Goal: Communication & Community: Answer question/provide support

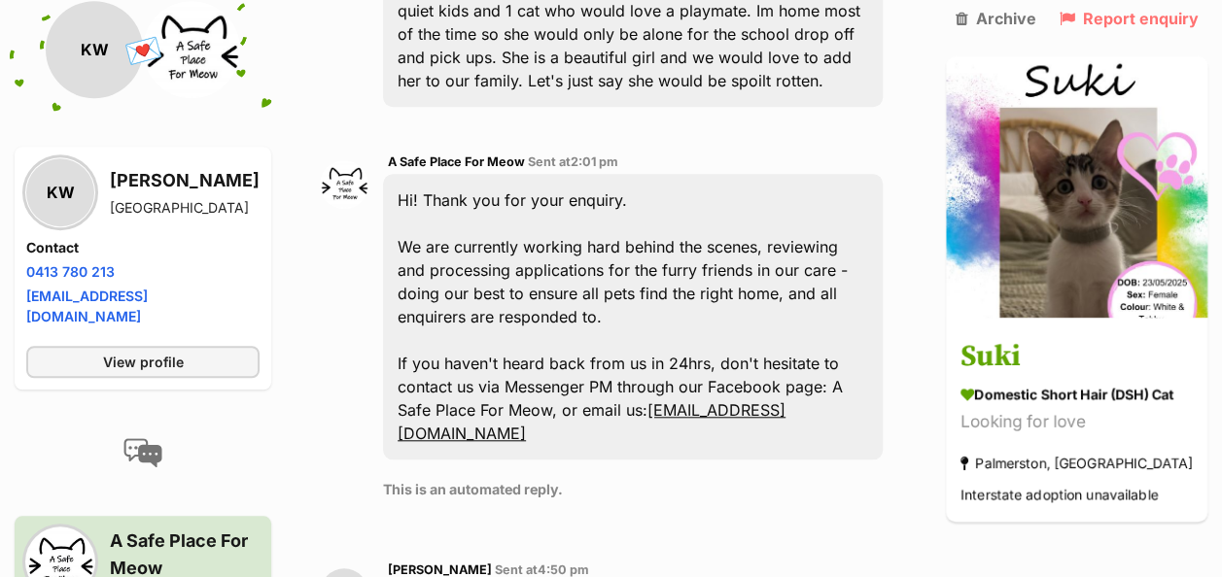
scroll to position [972, 0]
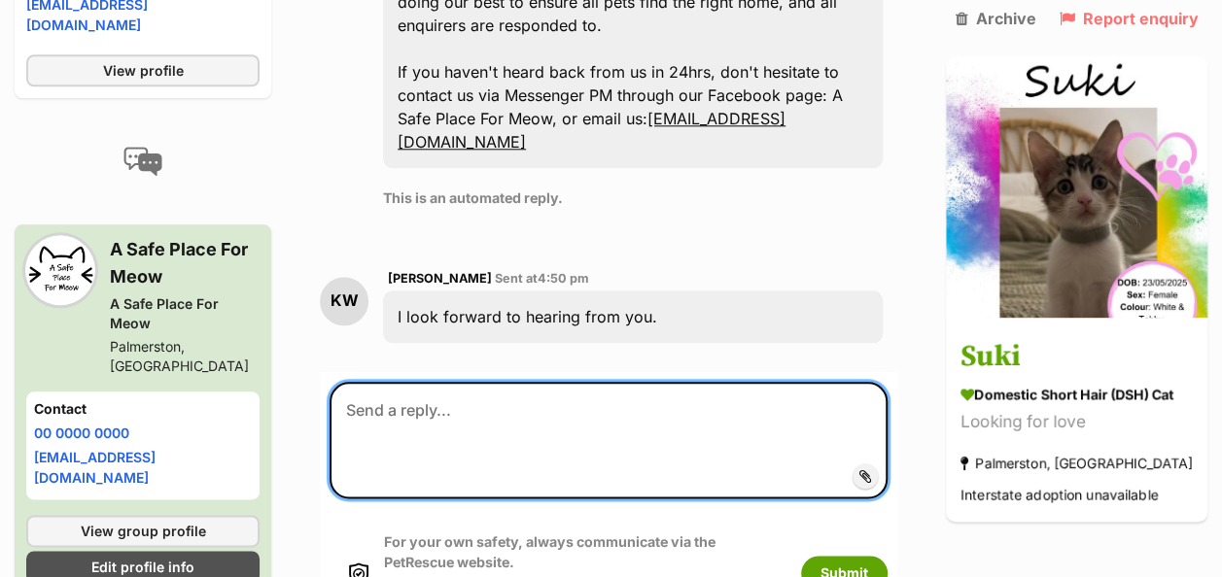
click at [473, 382] on textarea at bounding box center [608, 440] width 558 height 117
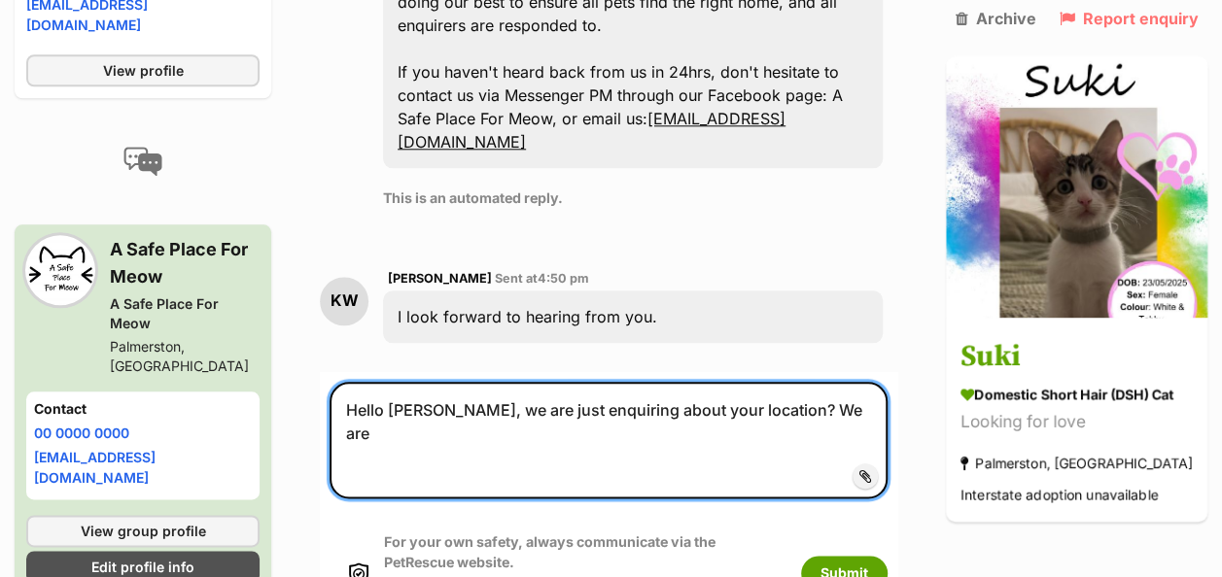
click at [828, 382] on textarea "Hello [PERSON_NAME], we are just enquiring about your location? We are" at bounding box center [608, 440] width 558 height 117
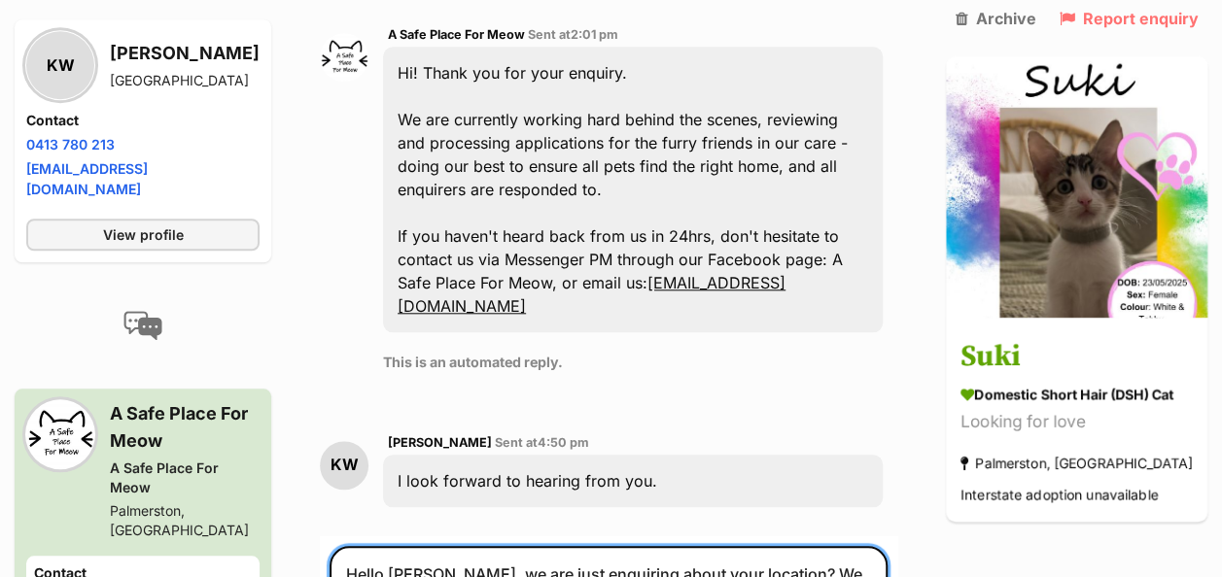
scroll to position [875, 0]
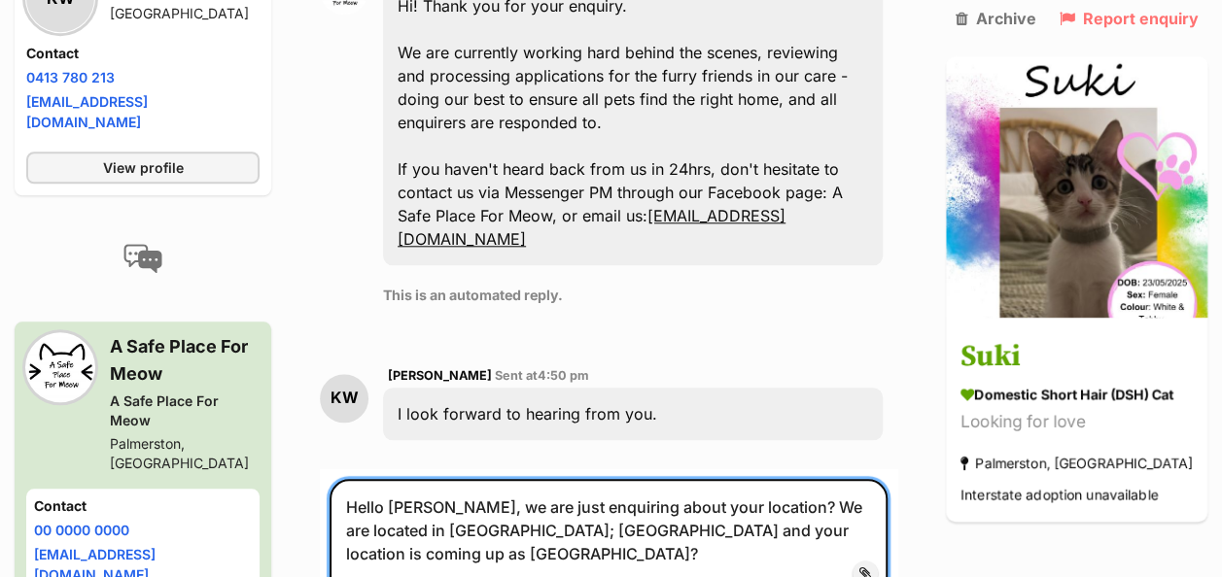
click at [432, 501] on textarea "Hello [PERSON_NAME], we are just enquiring about your location? We are located …" at bounding box center [608, 537] width 558 height 117
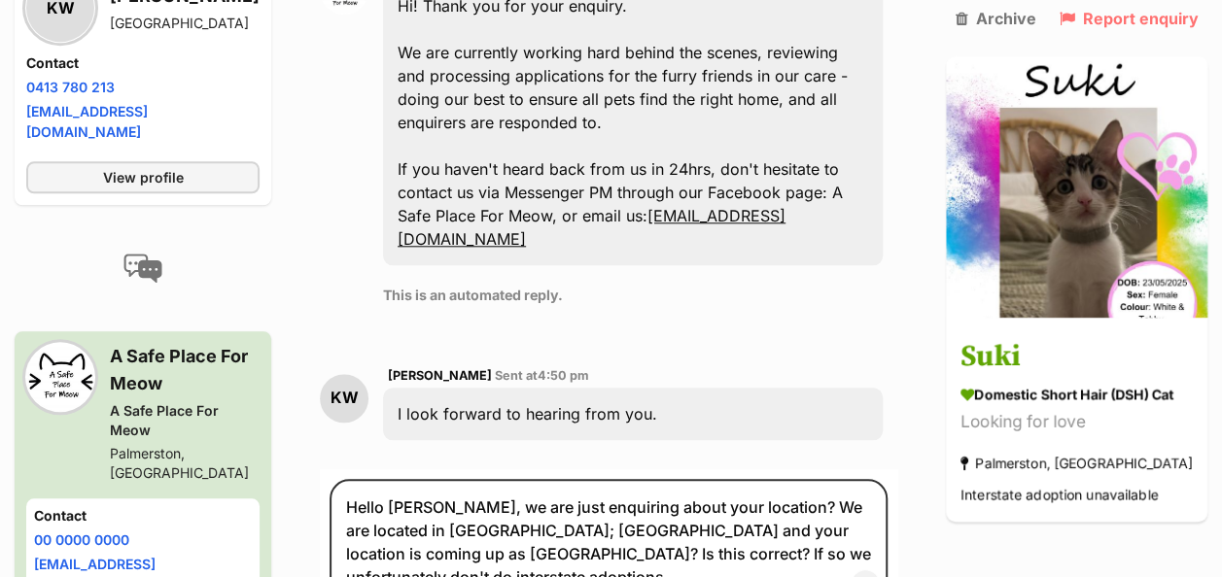
type textarea "Hello [PERSON_NAME], we are just enquiring about your location? We are located …"
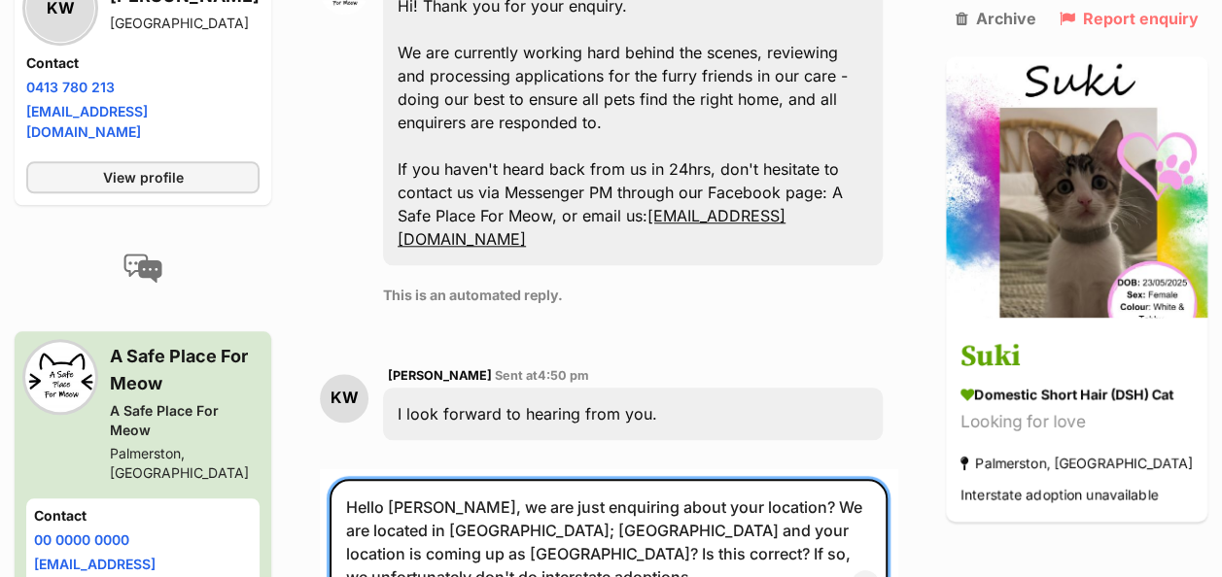
drag, startPoint x: 362, startPoint y: 455, endPoint x: 453, endPoint y: 515, distance: 109.4
click at [464, 522] on textarea "Hello [PERSON_NAME], we are just enquiring about your location? We are located …" at bounding box center [608, 542] width 558 height 126
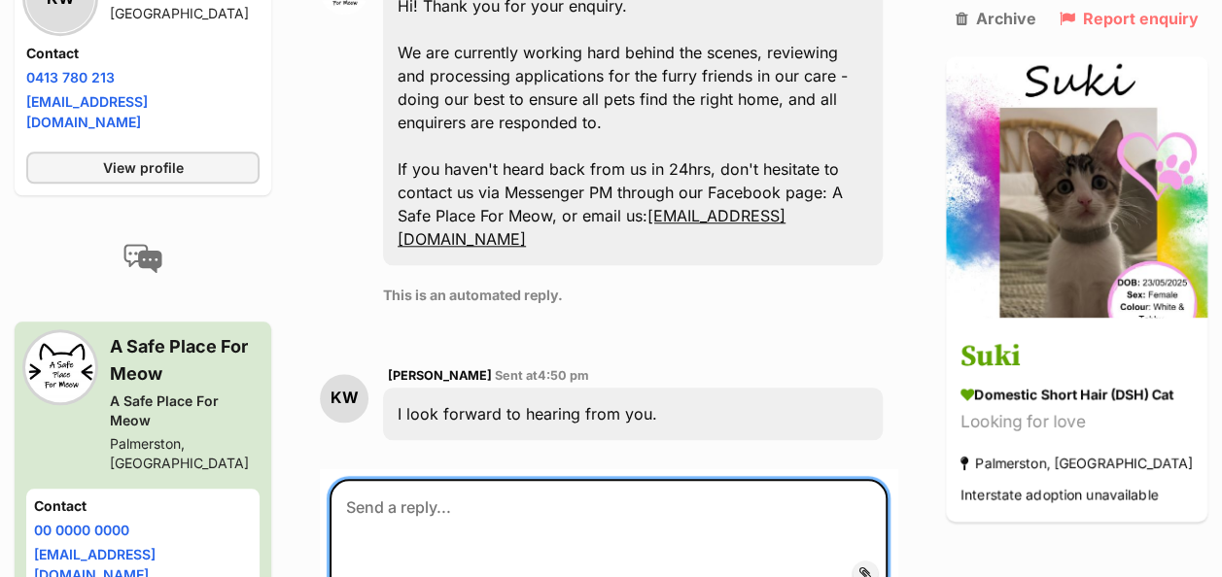
paste textarea "Hi [PERSON_NAME], We just wanted to check in about your location. Our shelter i…"
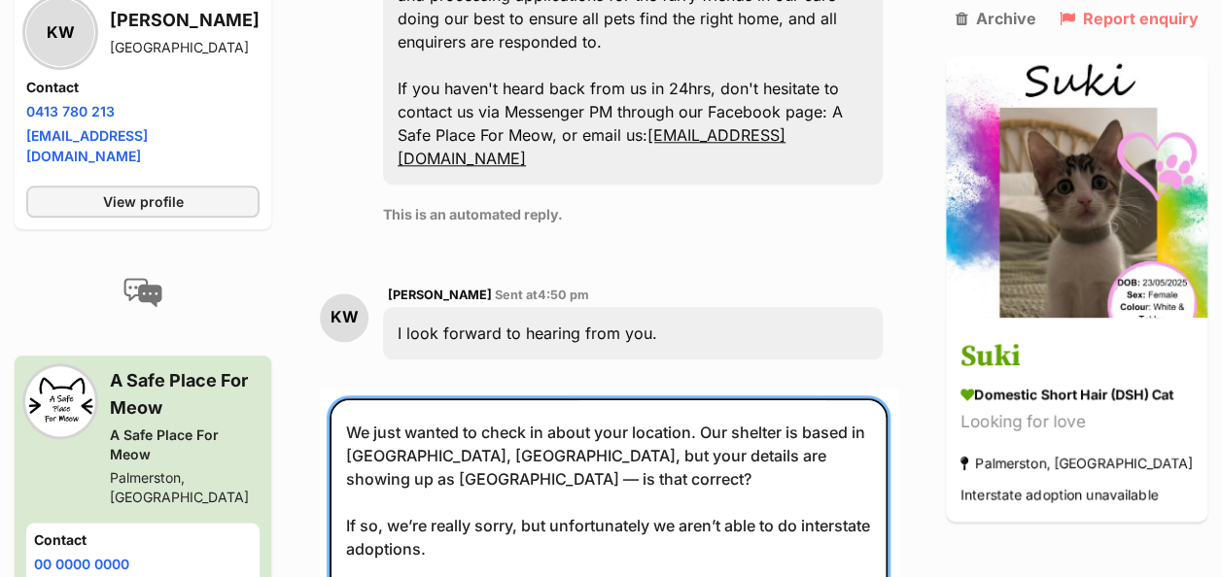
scroll to position [0, 0]
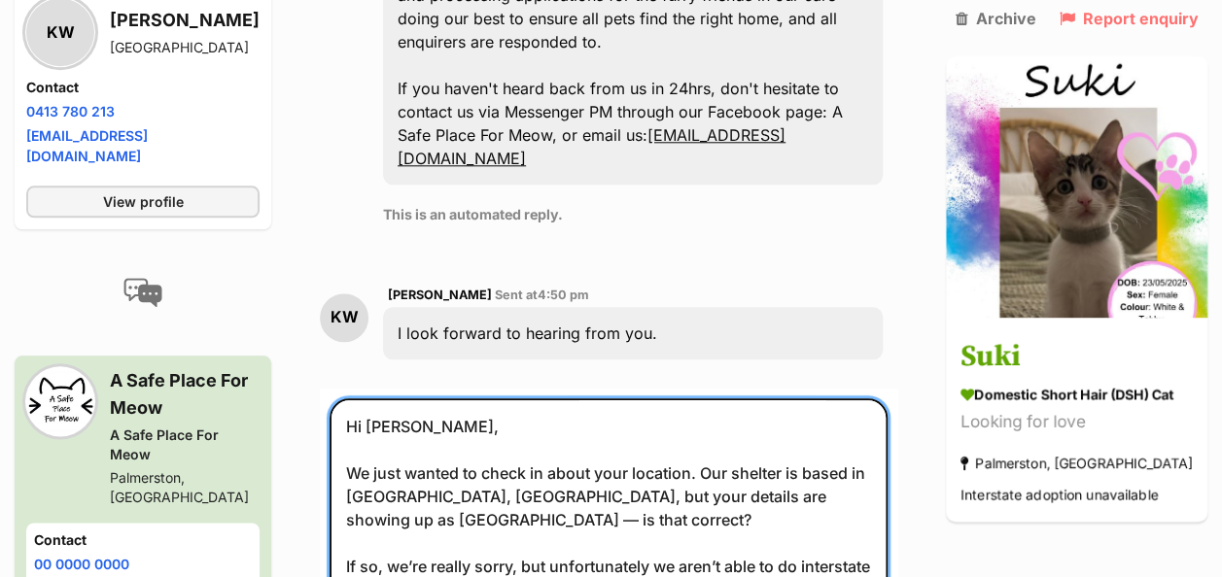
click at [469, 472] on textarea "Hi [PERSON_NAME], We just wanted to check in about your location. Our shelter i…" at bounding box center [608, 513] width 558 height 231
click at [362, 519] on textarea "Hi [PERSON_NAME], We just wanted to check in about your location. Our shelter i…" at bounding box center [608, 513] width 558 height 231
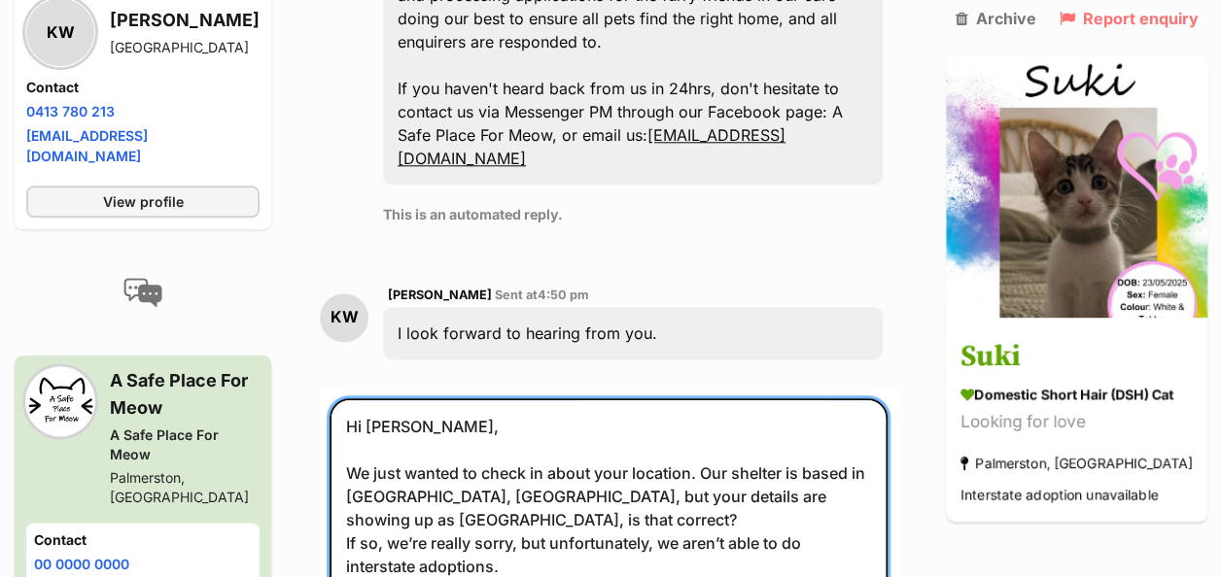
click at [359, 558] on textarea "Hi [PERSON_NAME], We just wanted to check in about your location. Our shelter i…" at bounding box center [608, 513] width 558 height 231
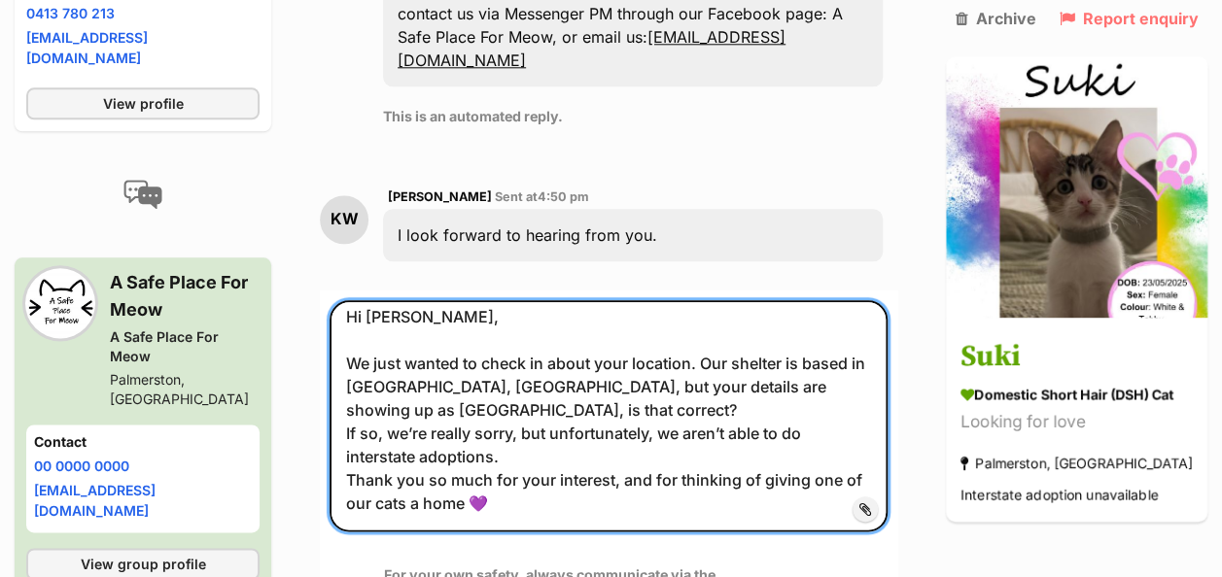
scroll to position [1247, 0]
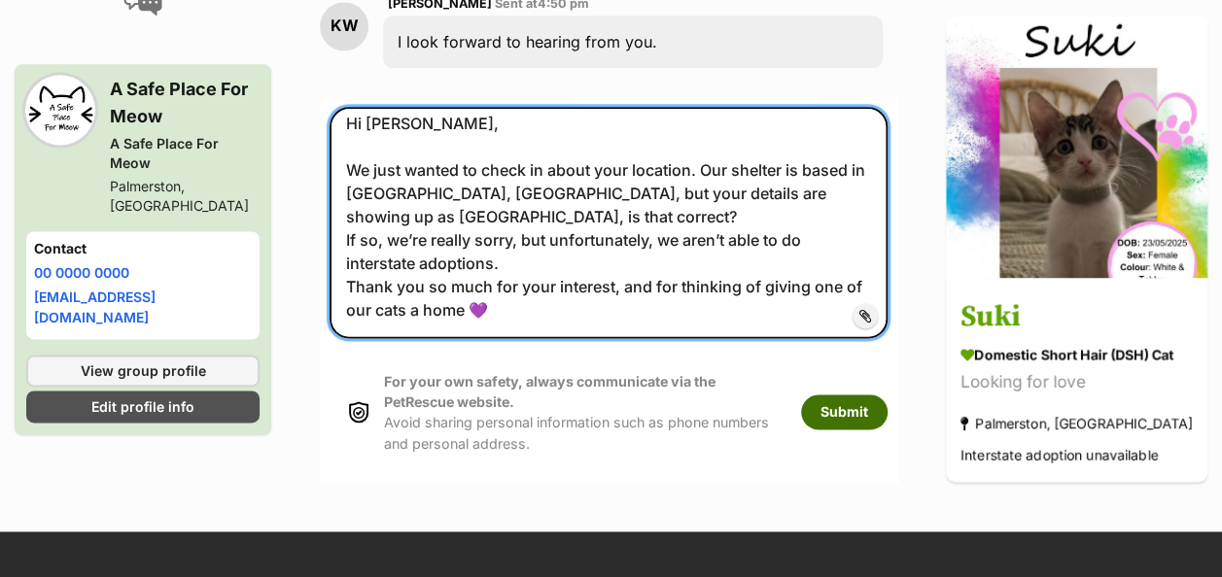
type textarea "Hi [PERSON_NAME], We just wanted to check in about your location. Our shelter i…"
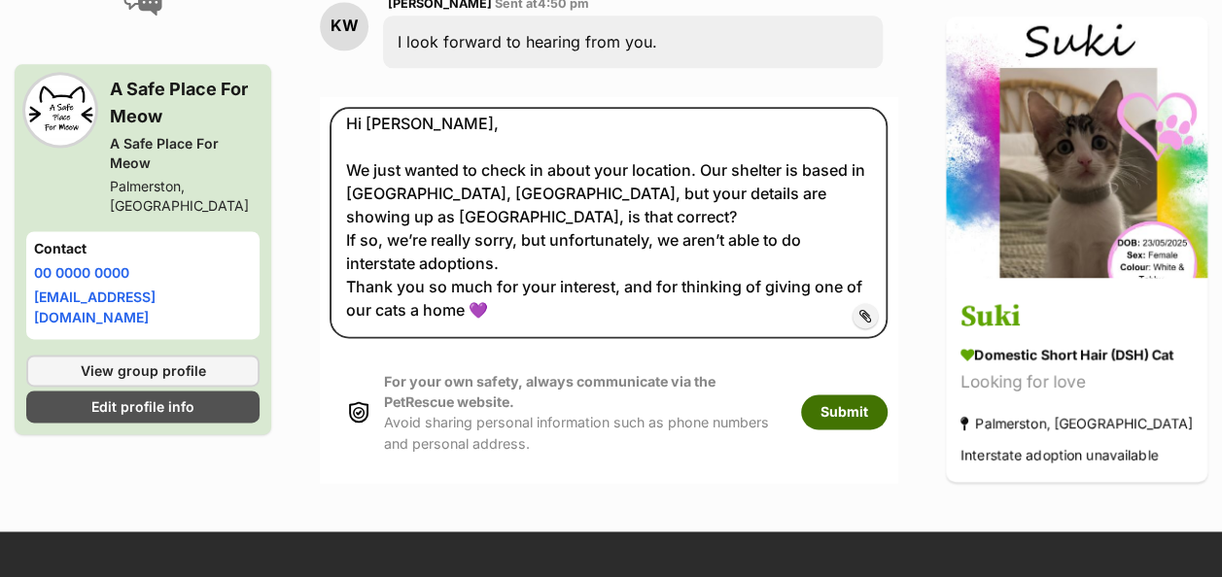
click at [880, 395] on button "Submit" at bounding box center [844, 412] width 86 height 35
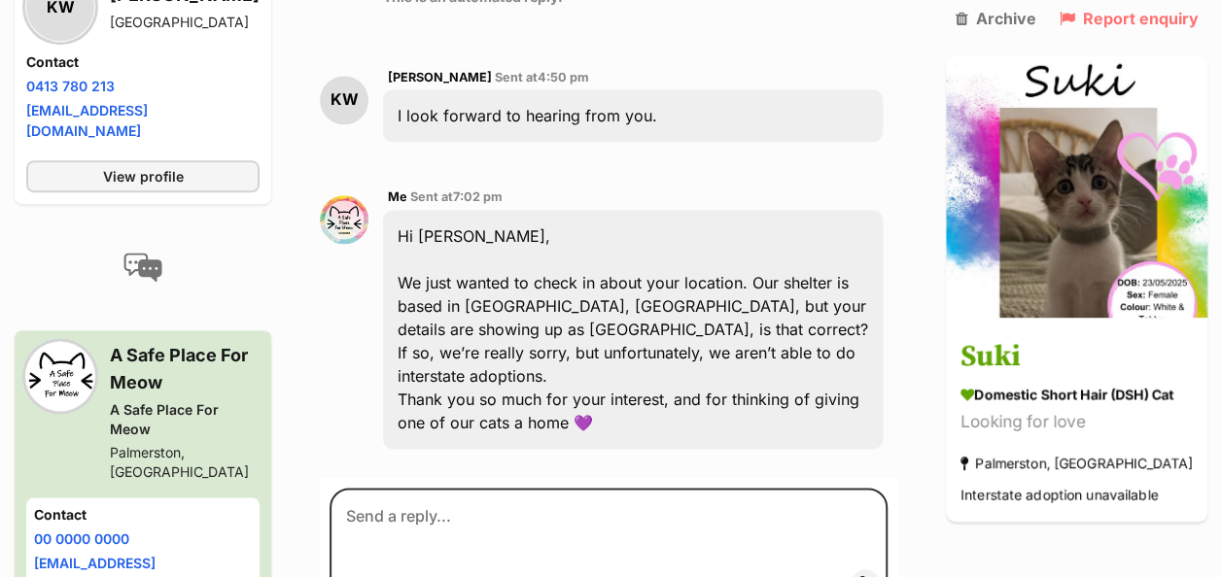
scroll to position [1151, 0]
